Goal: Transaction & Acquisition: Purchase product/service

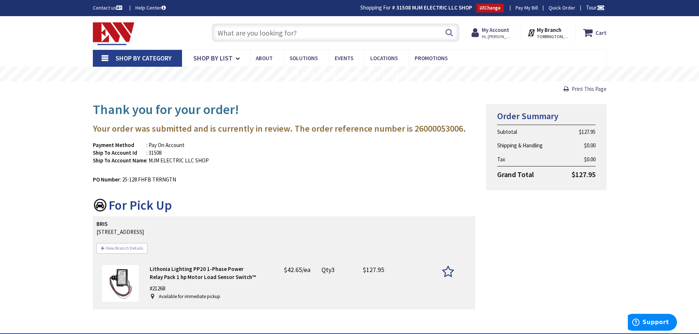
click at [319, 30] on input "text" at bounding box center [336, 32] width 248 height 18
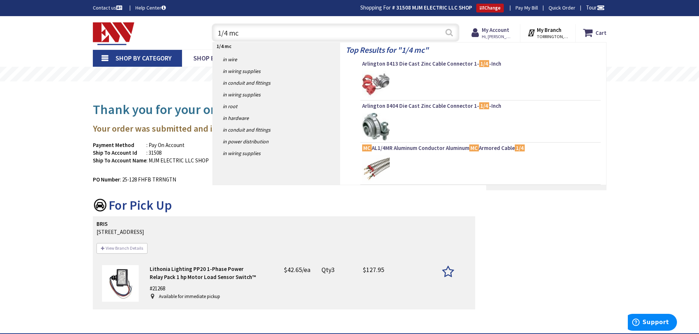
type input "1/4 mc"
click at [449, 29] on button "Search" at bounding box center [449, 32] width 10 height 17
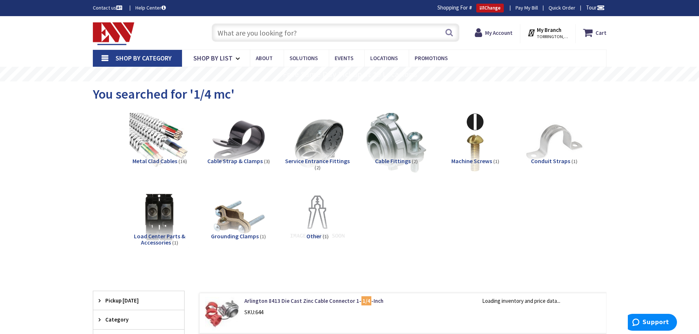
click at [168, 160] on span "Metal Clad Cables" at bounding box center [154, 160] width 45 height 7
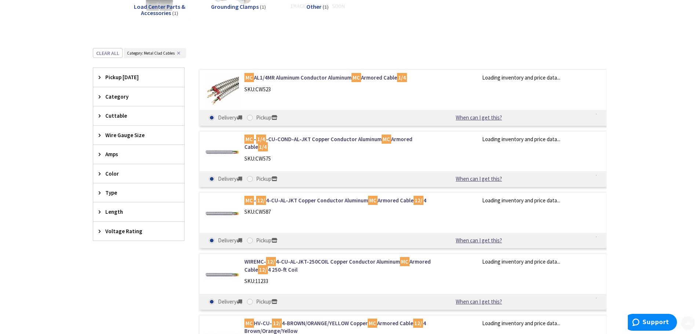
scroll to position [278, 0]
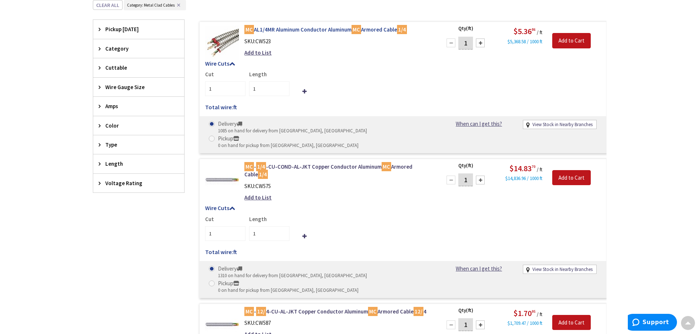
type input "[GEOGRAPHIC_DATA], [PERSON_NAME] 180 St. bet. [PERSON_NAME][GEOGRAPHIC_DATA] an…"
click at [326, 29] on link "MC AL1/4MR Aluminum Conductor Aluminum MC Armored Cable 1/4" at bounding box center [337, 30] width 187 height 8
